Goal: Transaction & Acquisition: Register for event/course

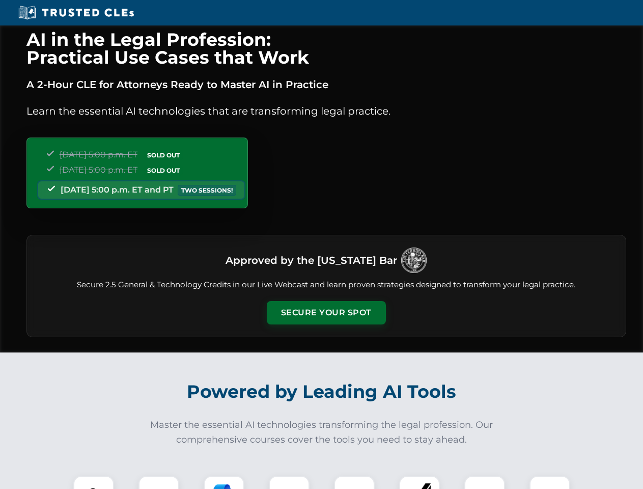
click at [326, 313] on button "Secure Your Spot" at bounding box center [326, 312] width 119 height 23
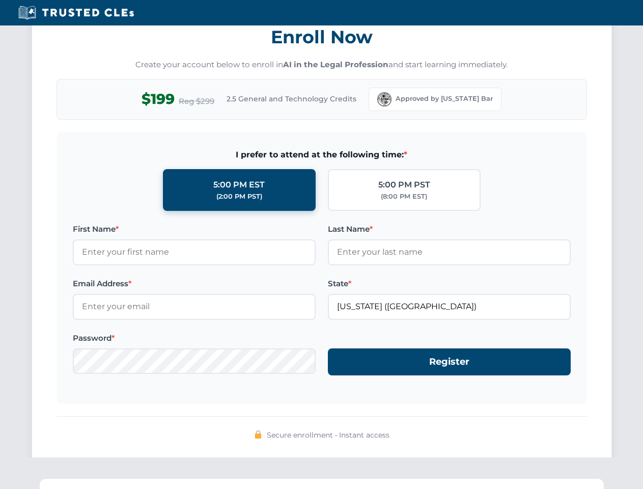
scroll to position [1000, 0]
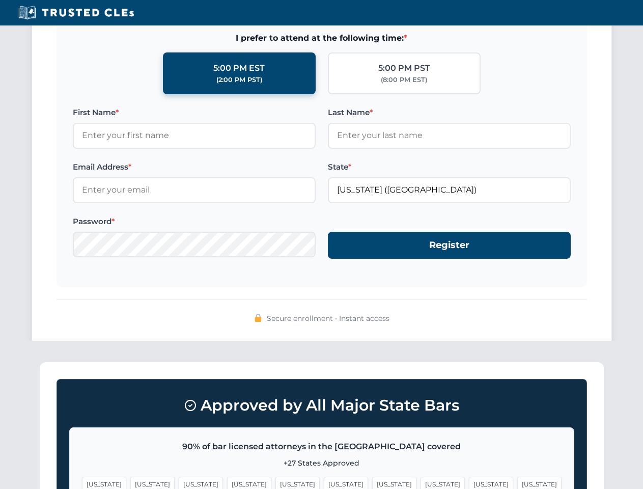
click at [469, 482] on span "[US_STATE]" at bounding box center [491, 484] width 44 height 15
